Goal: Find contact information: Find contact information

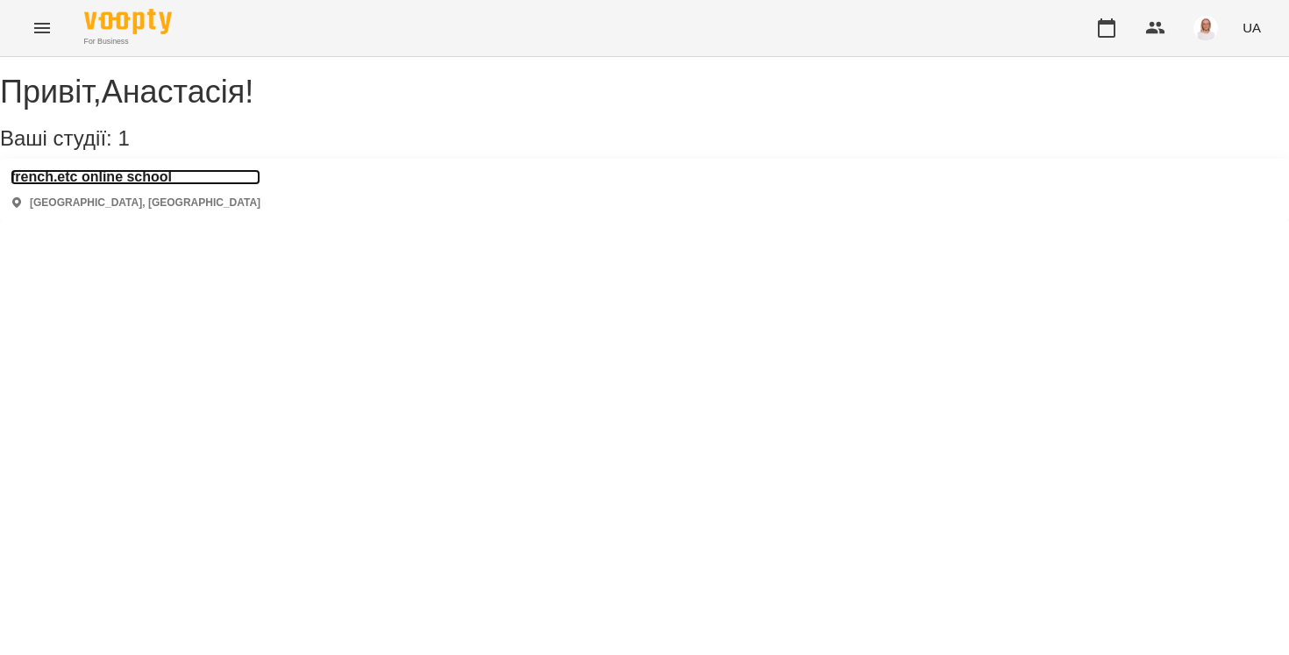
click at [158, 185] on h3 "french.etc online school" at bounding box center [136, 177] width 250 height 16
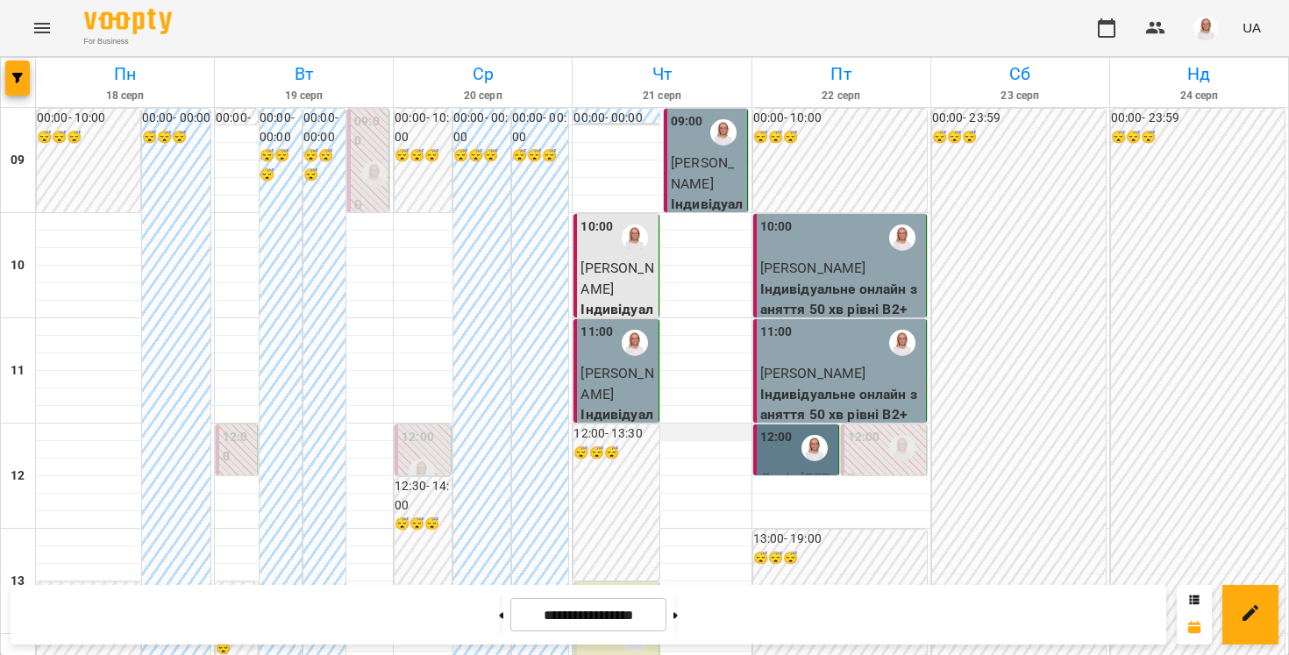
scroll to position [32, 0]
click at [772, 432] on div "12:00" at bounding box center [776, 448] width 32 height 40
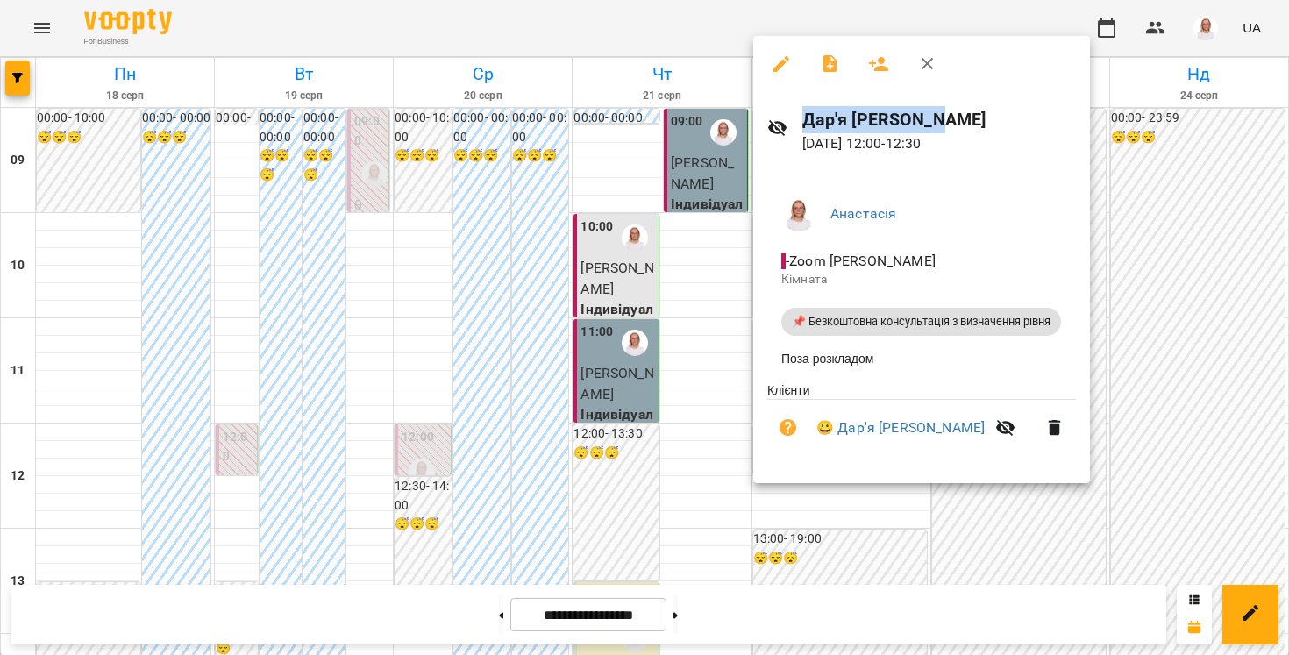
drag, startPoint x: 940, startPoint y: 116, endPoint x: 805, endPoint y: 118, distance: 135.1
click at [805, 118] on h6 "Дар'я [PERSON_NAME]" at bounding box center [940, 119] width 274 height 27
copy h6 "Дар'я [PERSON_NAME]"
click at [628, 27] on div at bounding box center [644, 327] width 1289 height 655
